Goal: Task Accomplishment & Management: Manage account settings

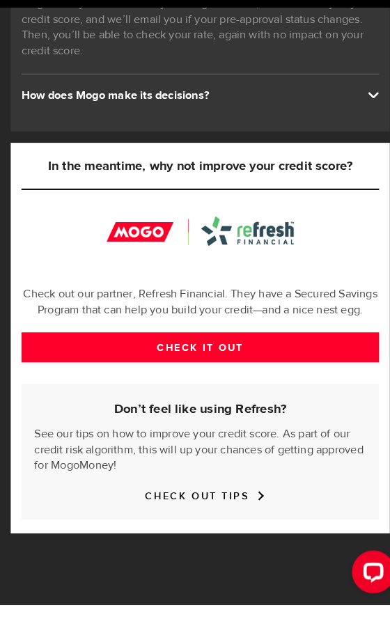
scroll to position [1685, 0]
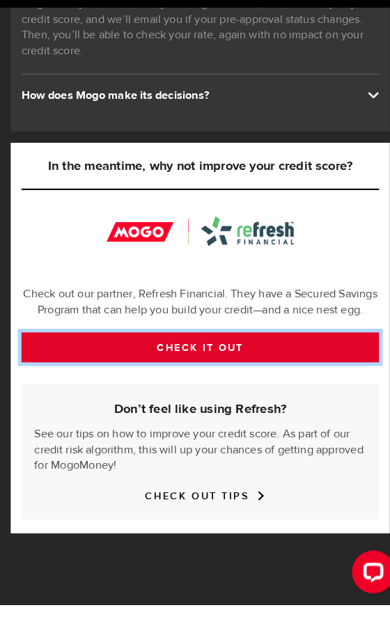
click at [307, 352] on link "CHECK IT OUT" at bounding box center [195, 366] width 348 height 29
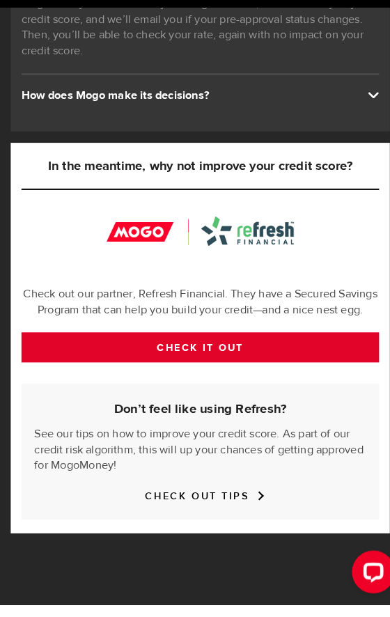
scroll to position [1689, 0]
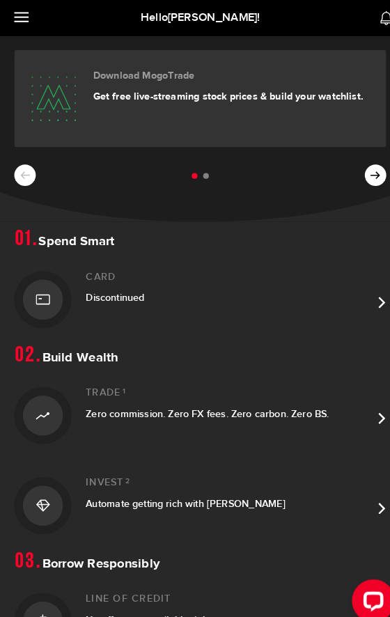
click at [312, 497] on div "Automate getting rich with [PERSON_NAME]" at bounding box center [223, 490] width 279 height 15
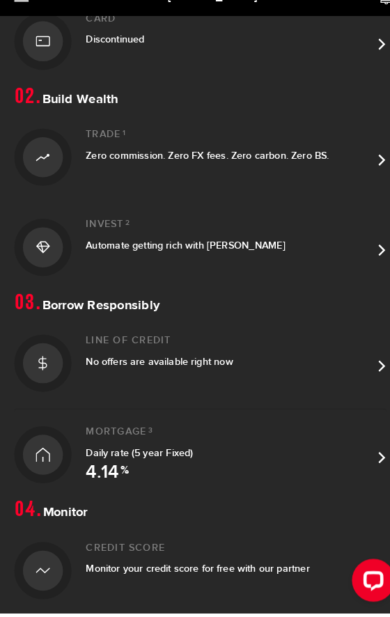
scroll to position [233, 0]
click at [49, 386] on div at bounding box center [41, 372] width 39 height 39
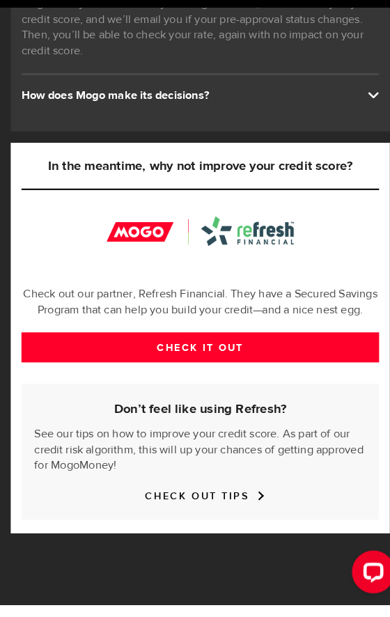
scroll to position [1085, 0]
